Goal: Transaction & Acquisition: Purchase product/service

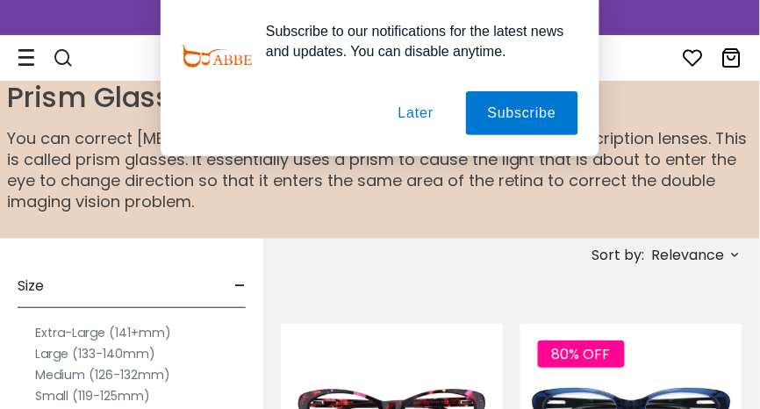
click at [429, 112] on button "Later" at bounding box center [416, 113] width 79 height 44
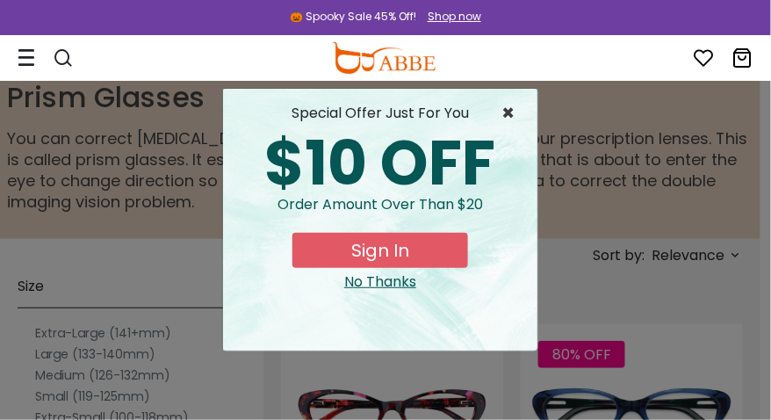
click at [508, 108] on span "×" at bounding box center [512, 113] width 22 height 21
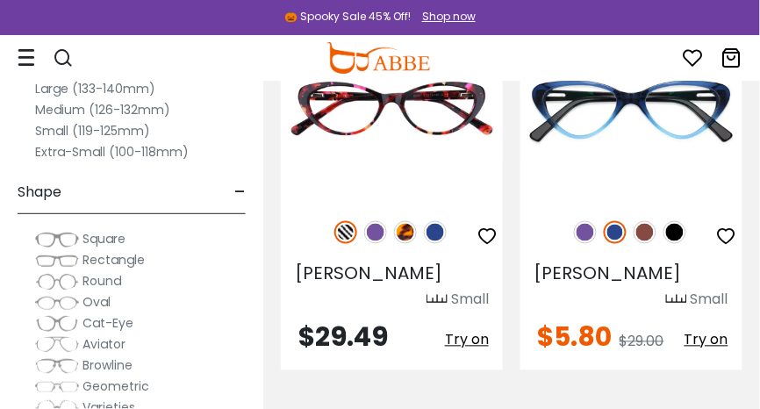
scroll to position [309, 0]
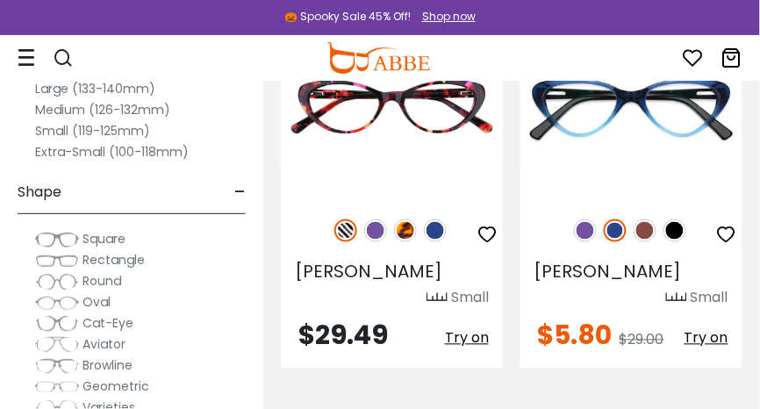
click at [110, 342] on span "Aviator" at bounding box center [104, 344] width 43 height 18
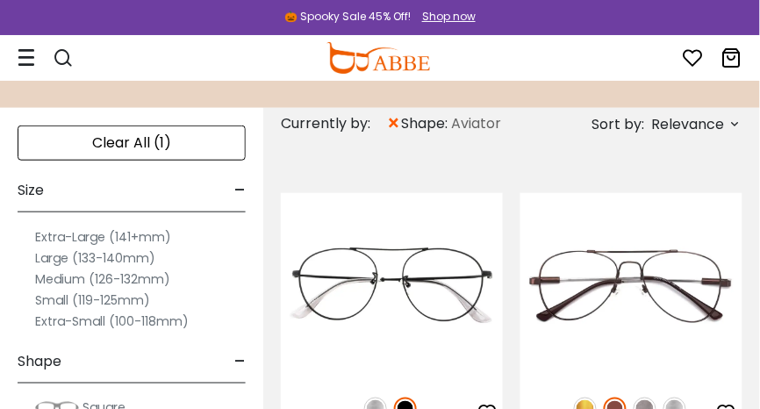
scroll to position [128, 0]
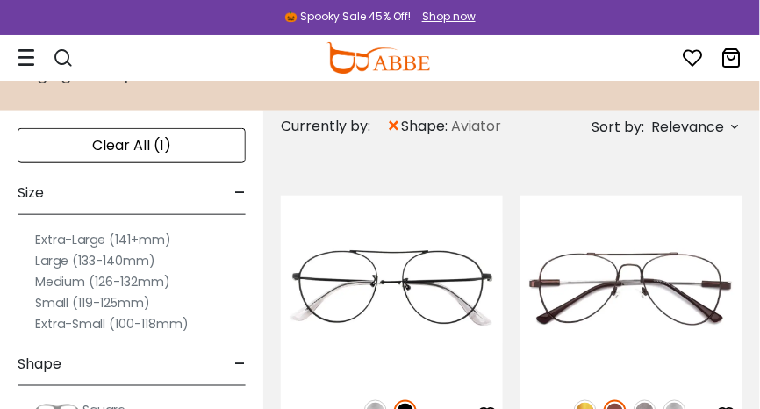
click at [148, 238] on label "Extra-Large (141+mm)" at bounding box center [103, 239] width 136 height 21
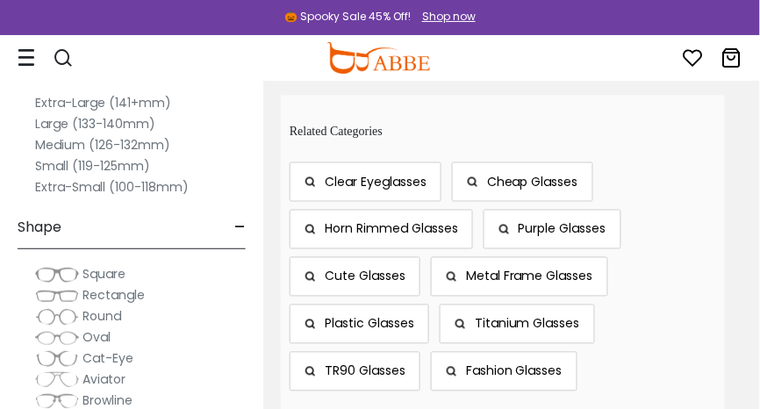
scroll to position [1352, 0]
